Goal: Find specific page/section: Find specific page/section

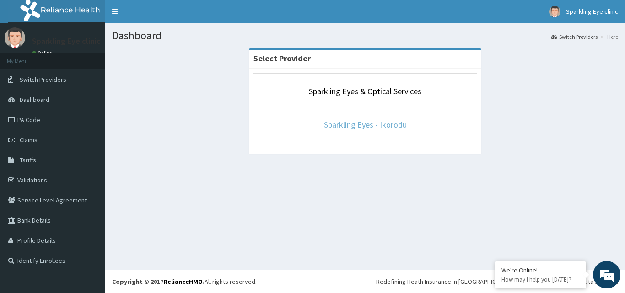
click at [382, 125] on link "Sparkling Eyes - Ikorodu" at bounding box center [365, 124] width 83 height 11
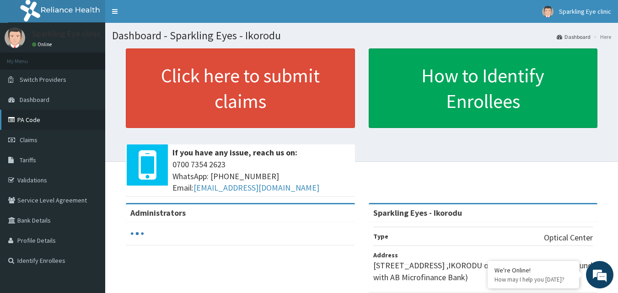
click at [26, 121] on link "PA Code" at bounding box center [52, 120] width 105 height 20
